Goal: Transaction & Acquisition: Obtain resource

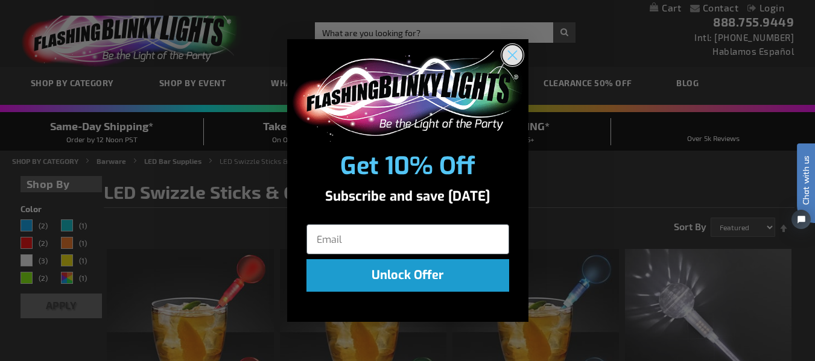
click at [512, 53] on circle "Close dialog" at bounding box center [512, 55] width 20 height 20
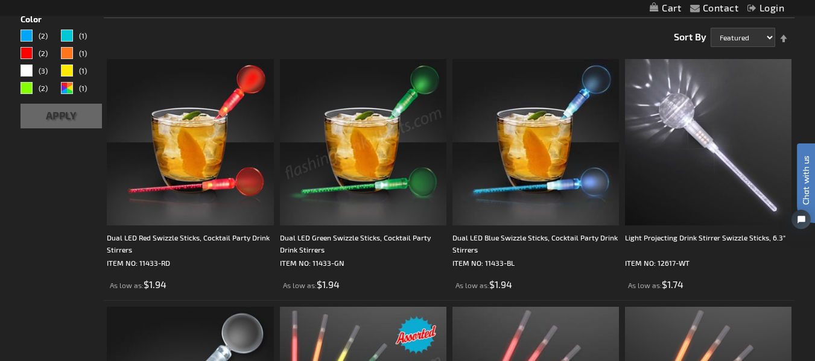
scroll to position [189, 0]
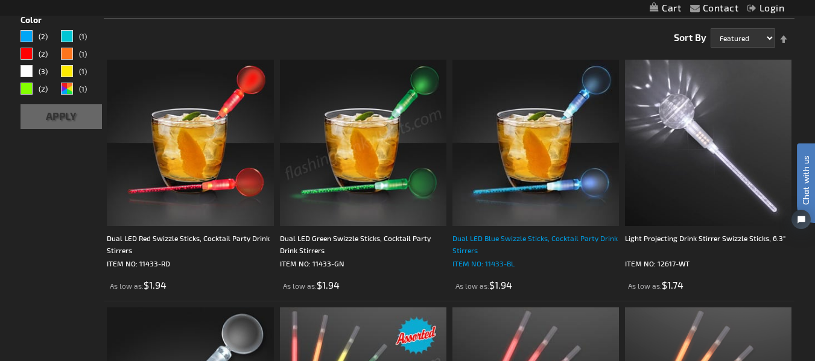
click at [471, 244] on div "Dual LED Blue Swizzle Sticks, Cocktail Party Drink Stirrers" at bounding box center [535, 244] width 167 height 24
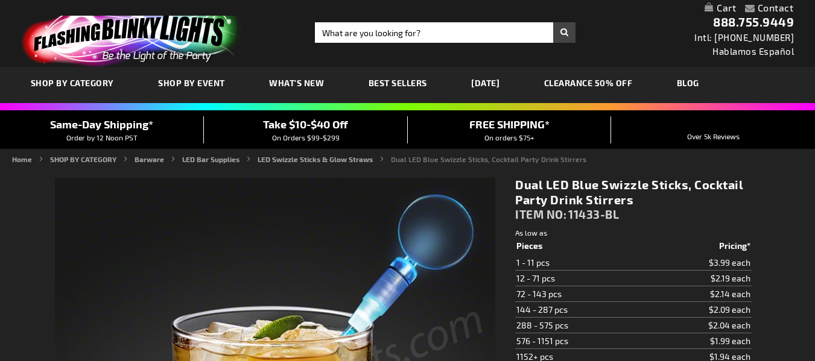
type input "5629"
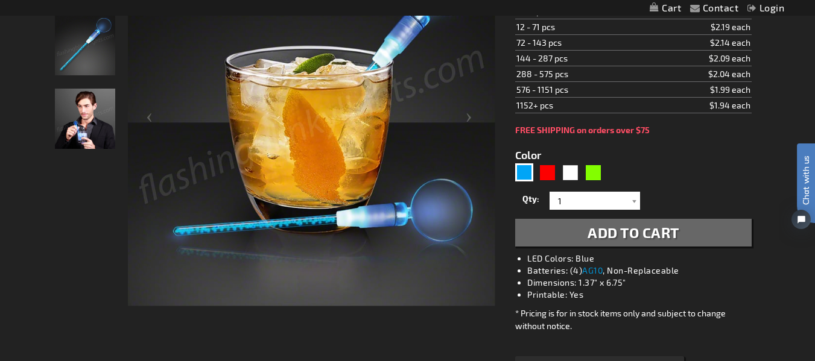
scroll to position [245, 0]
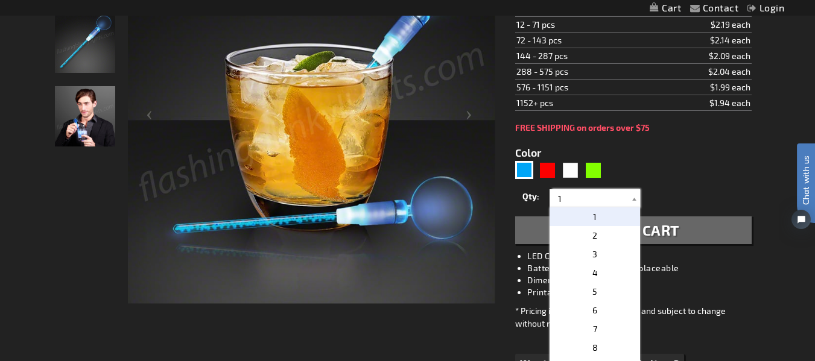
drag, startPoint x: 573, startPoint y: 203, endPoint x: 539, endPoint y: 204, distance: 34.4
click at [539, 204] on div "Qty 1 2 3 4 5 6 7 8 9 10 11 12 24 36 48 60 72 84 96 108 120 132 144 156 168" at bounding box center [633, 198] width 236 height 24
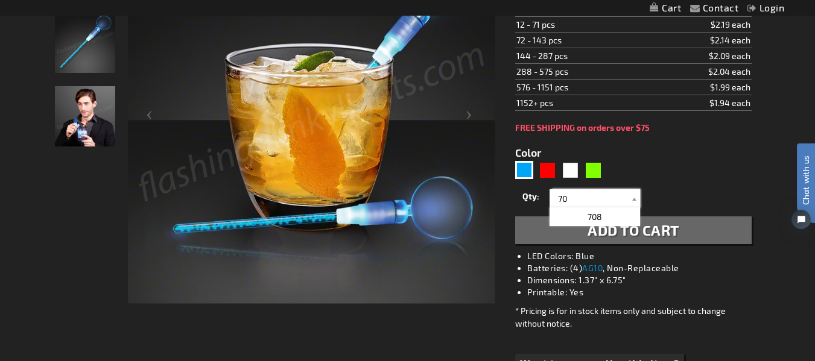
type input "70"
click at [671, 174] on form "Color 5629 Qty 1 2 3 4 5 6 7 8 9 10 11 1" at bounding box center [633, 189] width 236 height 112
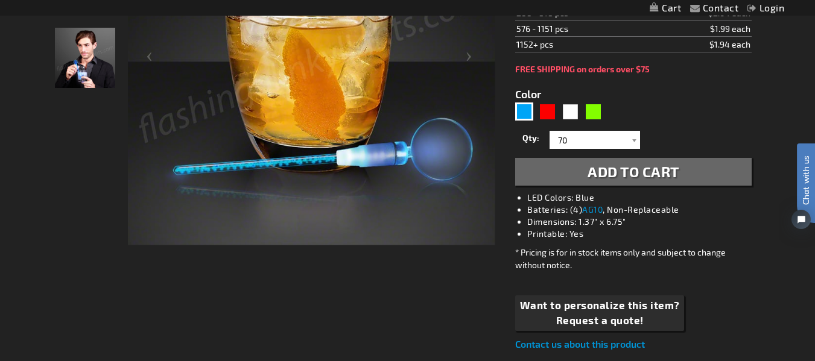
scroll to position [304, 0]
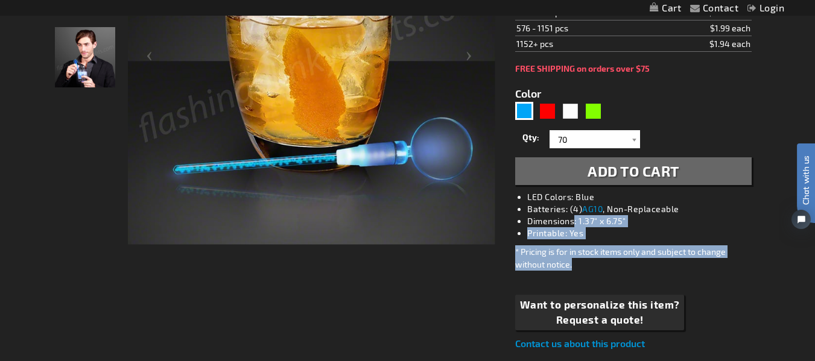
drag, startPoint x: 576, startPoint y: 224, endPoint x: 626, endPoint y: 262, distance: 62.9
click at [626, 262] on div "Dual LED Blue Swizzle Sticks, Cocktail Party Drink Stirrers ITEM NO: 11433-BL $…" at bounding box center [633, 113] width 254 height 494
click at [626, 262] on div "* Pricing is for in stock items only and subject to change without notice." at bounding box center [633, 258] width 236 height 25
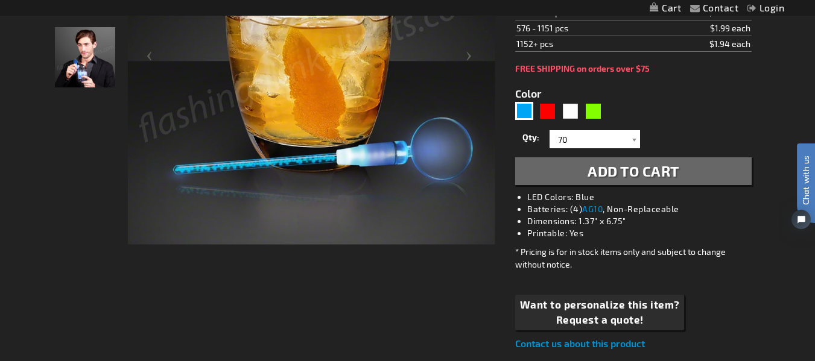
scroll to position [354, 0]
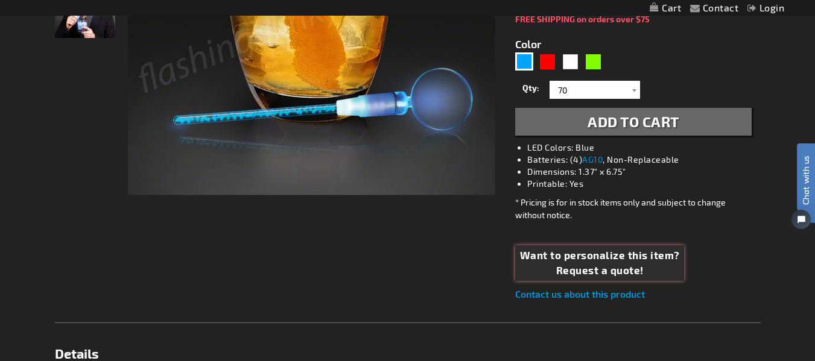
click at [595, 265] on span "Request a quote!" at bounding box center [600, 271] width 160 height 16
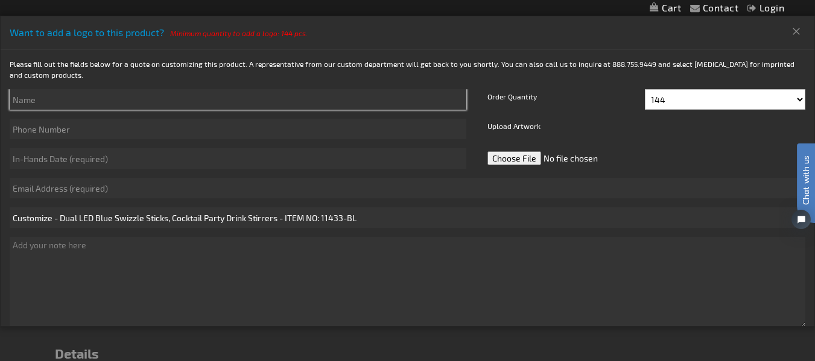
click at [228, 98] on input "text" at bounding box center [238, 99] width 457 height 21
type input "[PERSON_NAME]"
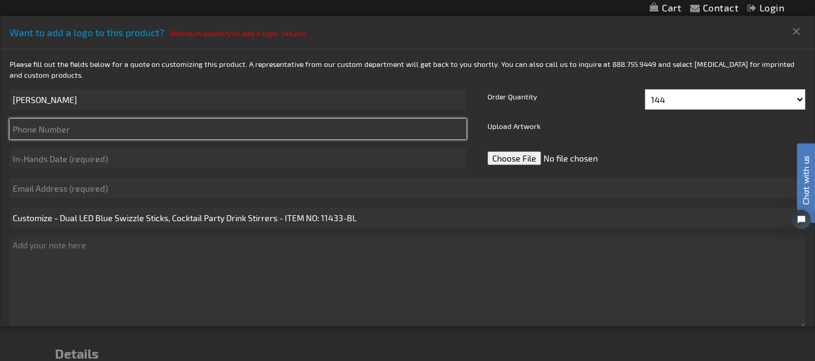
type input "4073010315"
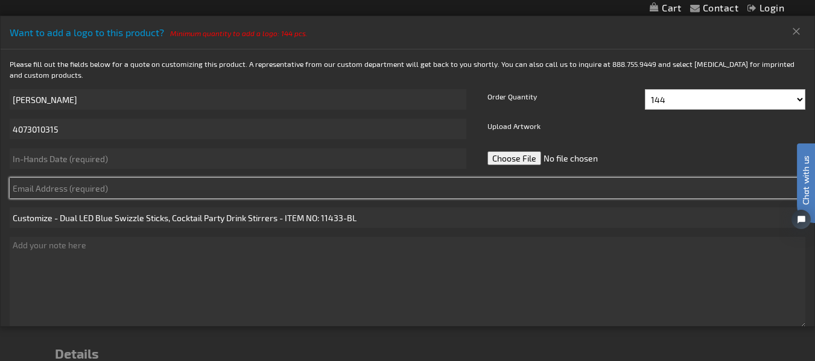
type input "[PERSON_NAME][EMAIL_ADDRESS][PERSON_NAME][DOMAIN_NAME]"
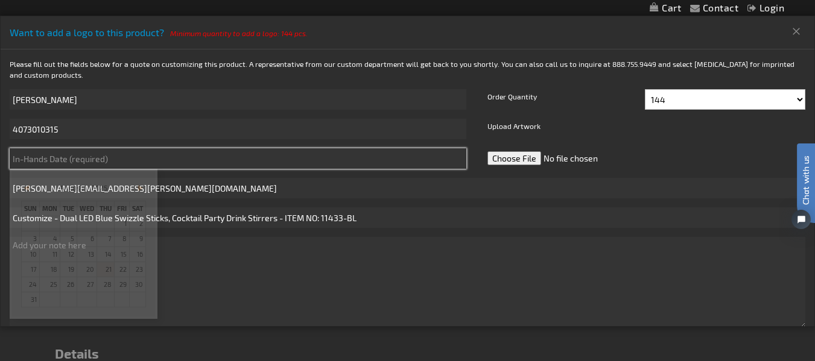
click at [120, 164] on input "text" at bounding box center [238, 158] width 457 height 21
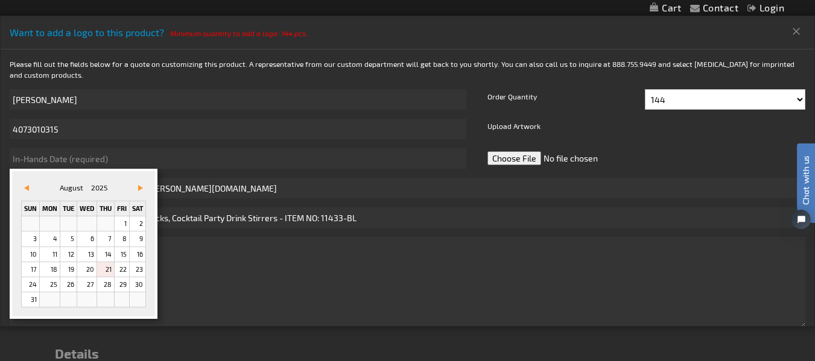
click at [54, 190] on div "[DATE]" at bounding box center [84, 188] width 92 height 13
click at [141, 186] on span "Vor&#x3e;" at bounding box center [140, 188] width 5 height 6
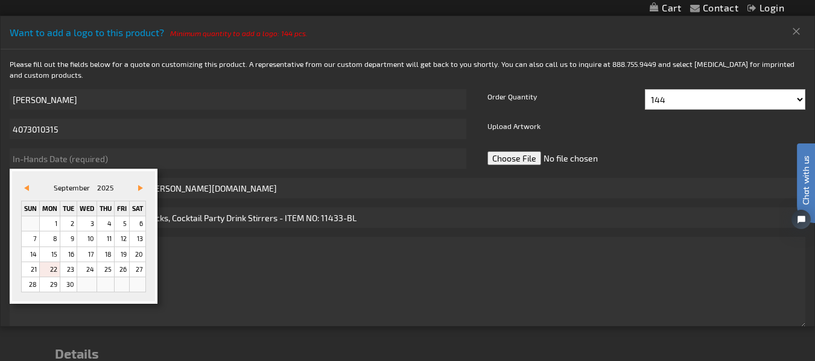
click at [51, 267] on link "22" at bounding box center [50, 269] width 20 height 14
type input "[DATE]"
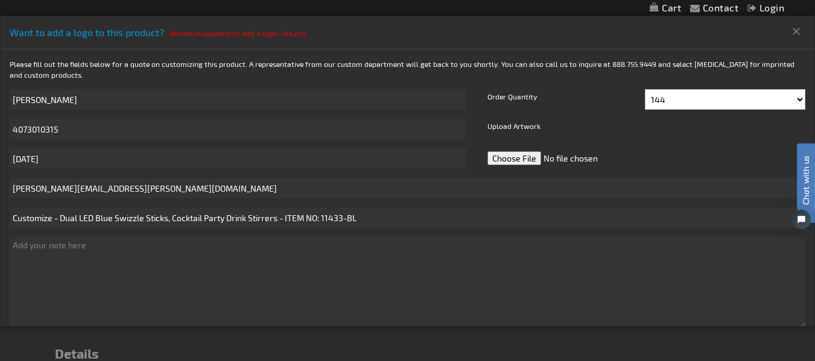
click at [513, 126] on label "Upload Artwork" at bounding box center [513, 129] width 59 height 21
click at [688, 100] on select "144 156 168 180 192 204 216 228 240 252 264 276 288" at bounding box center [725, 99] width 160 height 21
click at [668, 103] on select "144 156 168 180 192 204 216 228 240 252 264 276 288" at bounding box center [725, 99] width 160 height 21
click at [529, 156] on input "file" at bounding box center [569, 158] width 170 height 21
click at [521, 159] on input "file" at bounding box center [569, 158] width 170 height 21
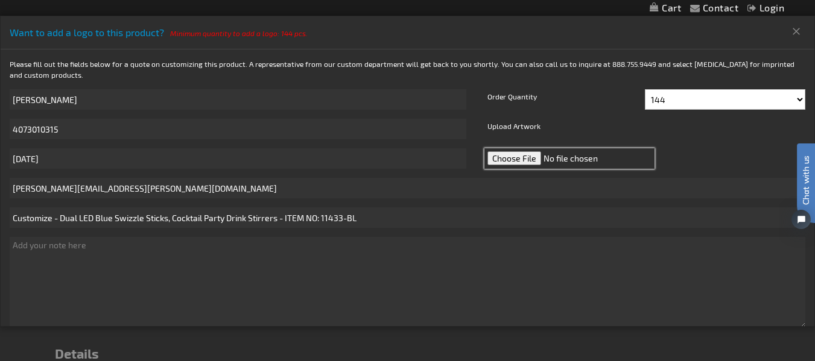
type input "C:\fakepath\Ipsos Logo CMYK.png"
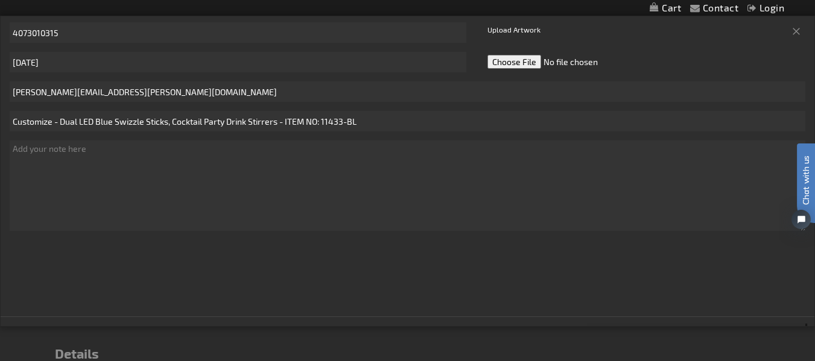
scroll to position [125, 0]
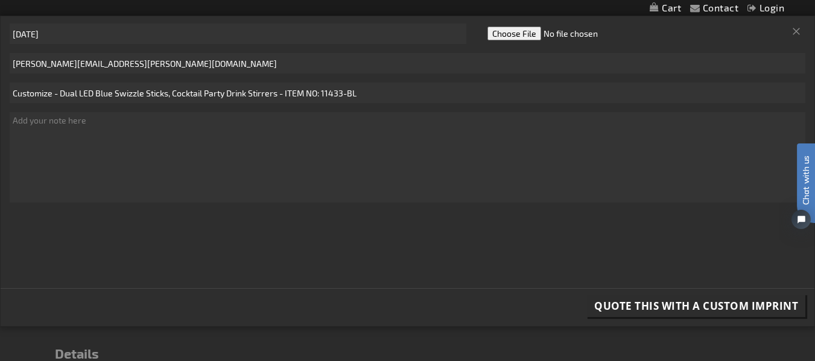
click at [608, 306] on span "Quote this with a Custom Imprint" at bounding box center [696, 306] width 204 height 14
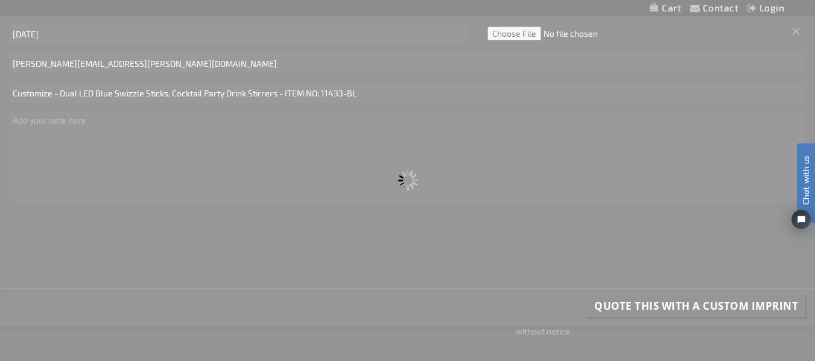
scroll to position [236, 0]
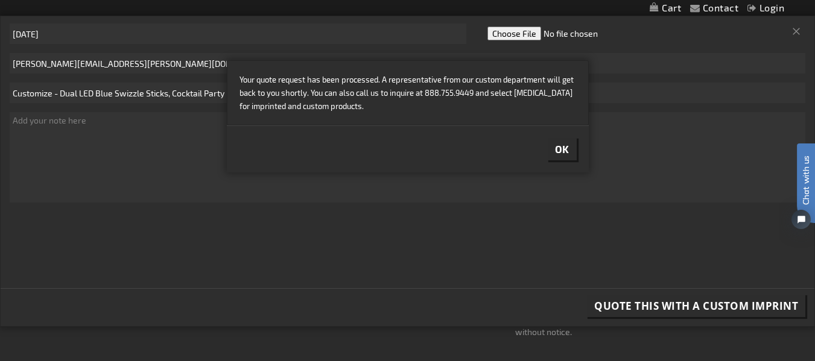
click at [556, 150] on span "Ok" at bounding box center [562, 149] width 14 height 12
